Goal: Information Seeking & Learning: Find specific fact

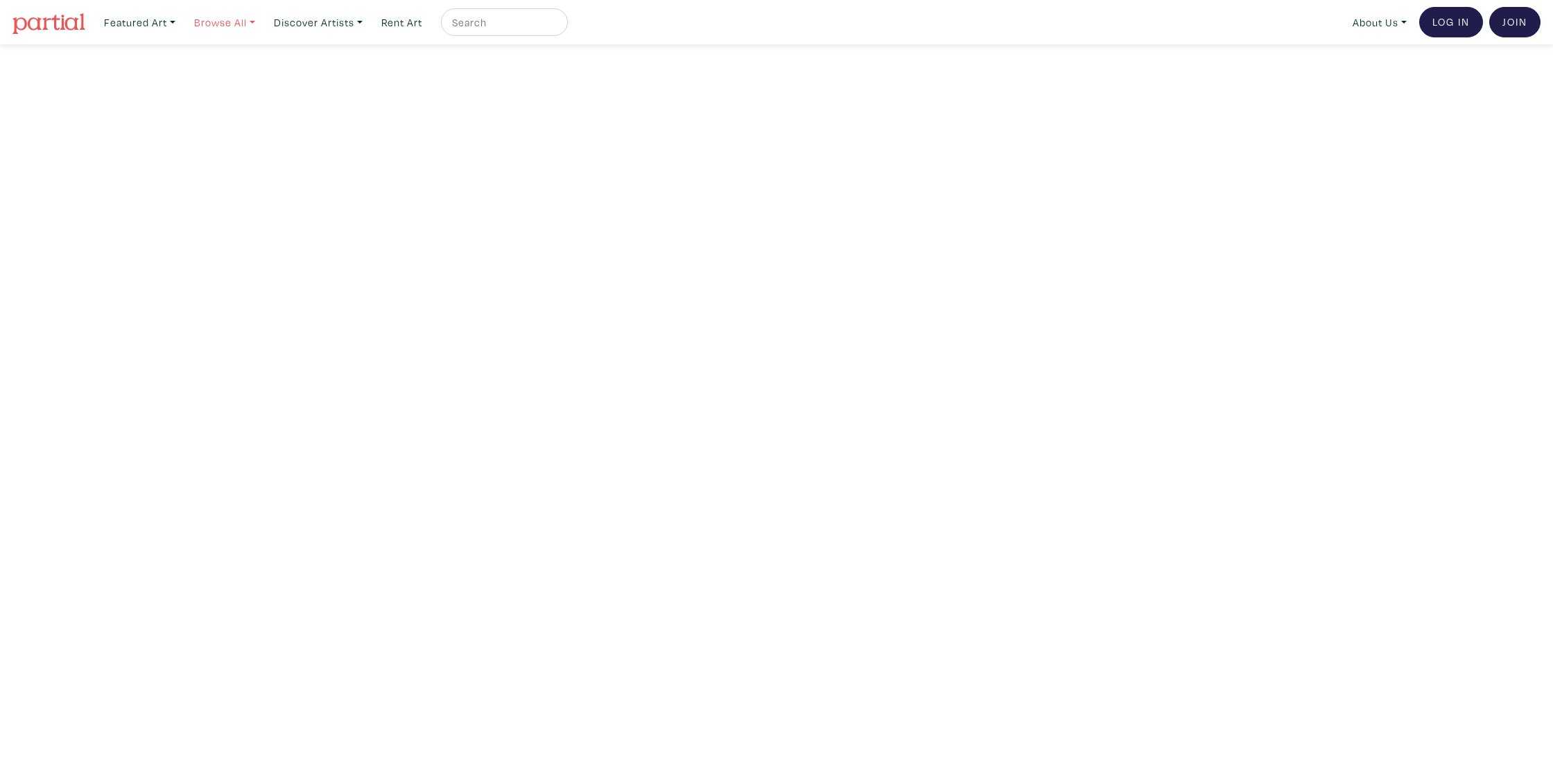
click at [231, 27] on link "Browse All" at bounding box center [225, 22] width 73 height 28
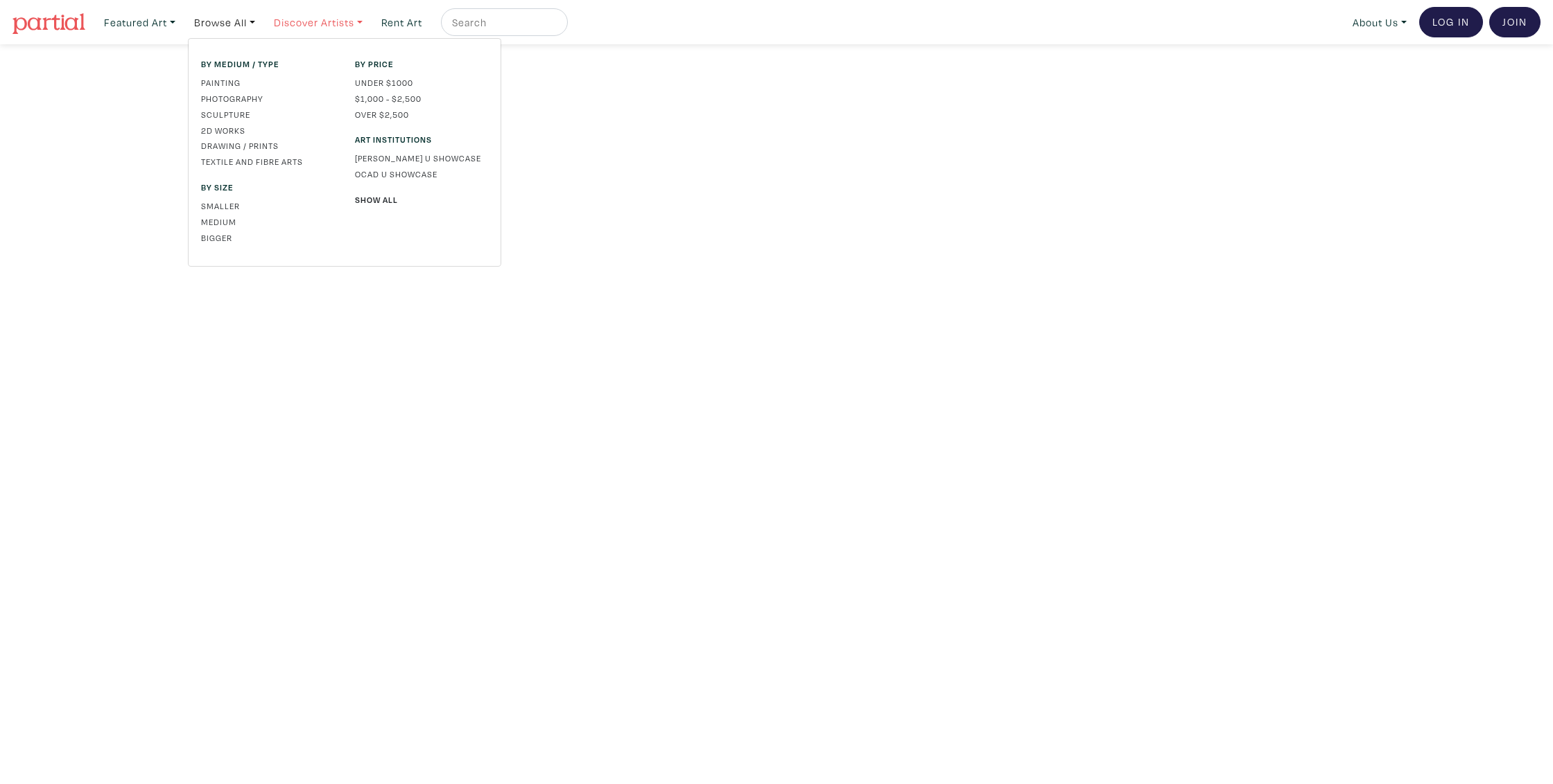
click at [337, 27] on link "Discover Artists" at bounding box center [318, 22] width 101 height 28
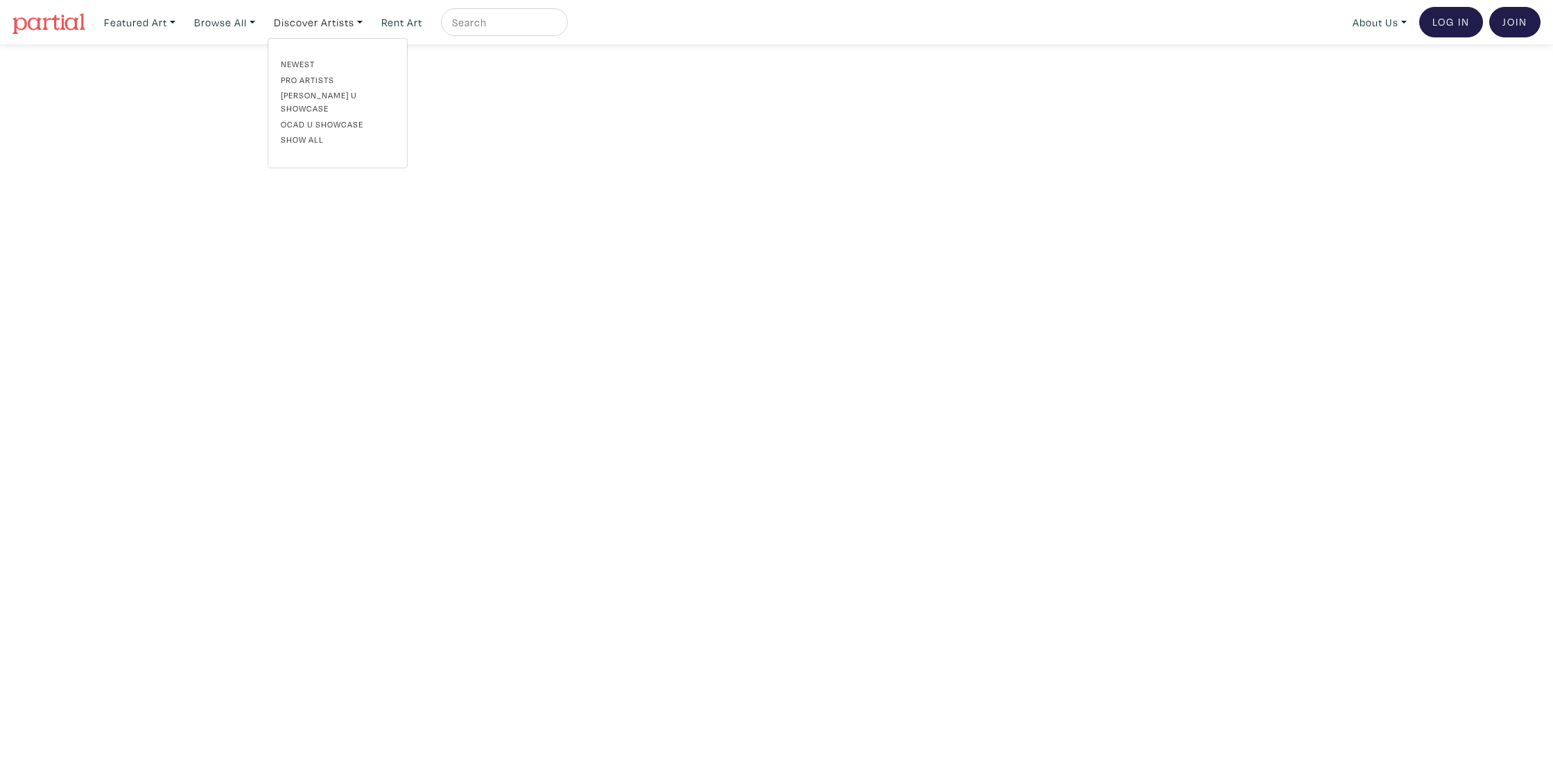
click at [546, 18] on input "text" at bounding box center [503, 22] width 104 height 18
type input "Thomas hirtz"
click at [558, 27] on button "submit" at bounding box center [558, 27] width 0 height 0
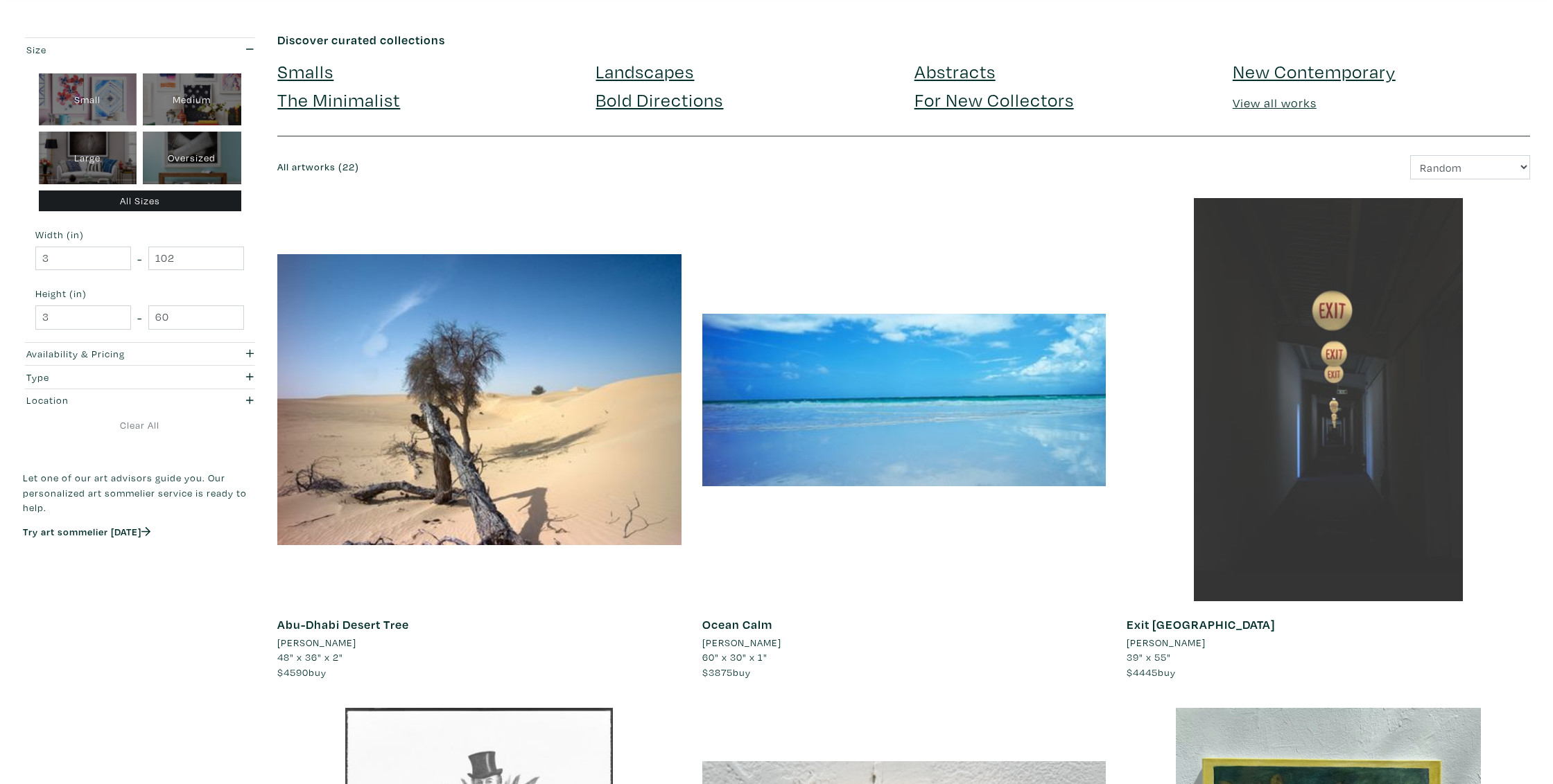
scroll to position [50, 0]
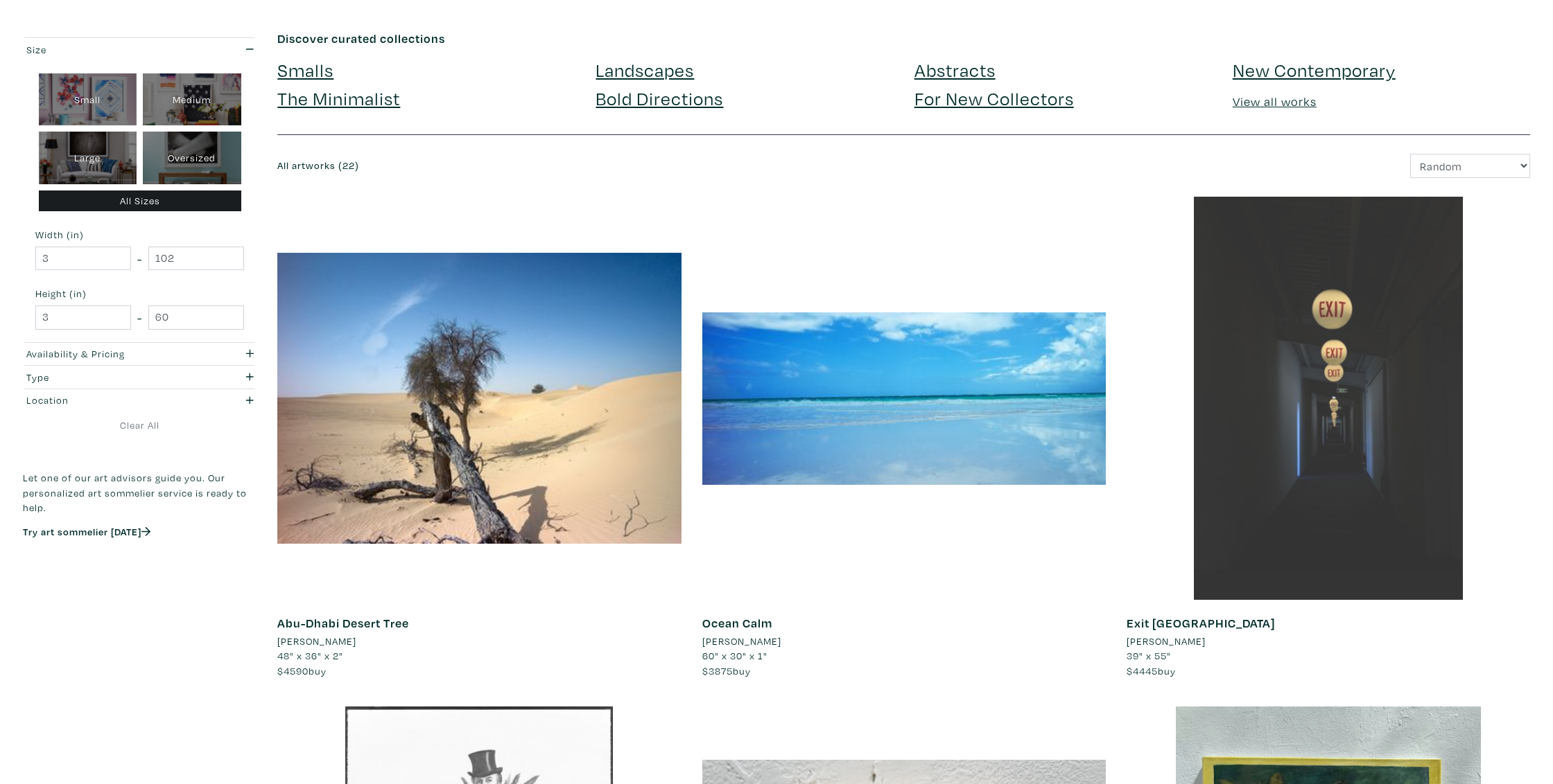
click at [1403, 432] on div at bounding box center [1328, 399] width 404 height 403
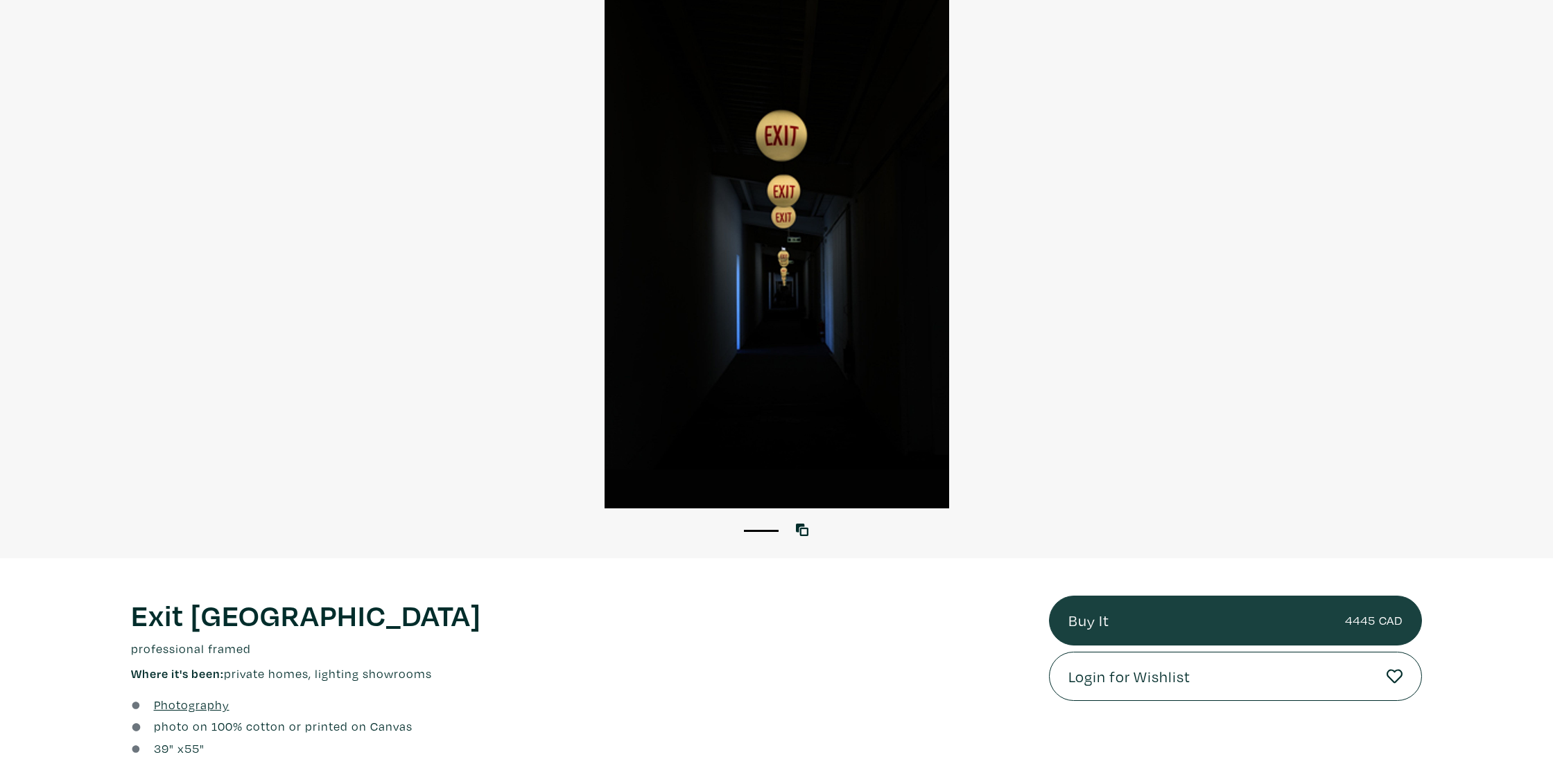
scroll to position [130, 0]
